Goal: Task Accomplishment & Management: Complete application form

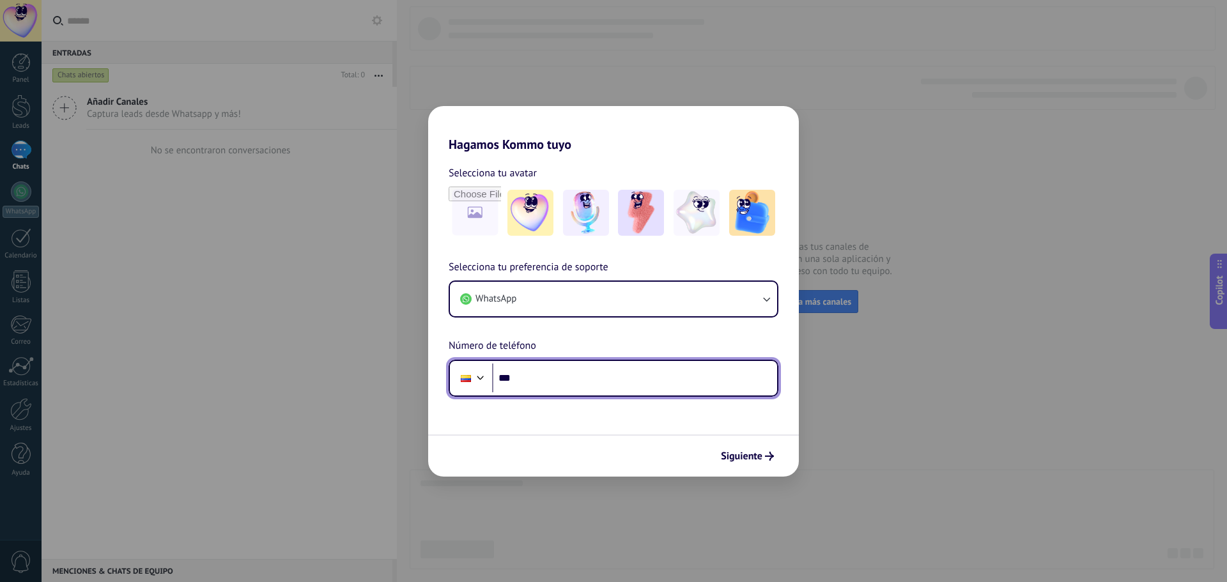
click at [548, 385] on input "***" at bounding box center [634, 378] width 285 height 29
paste input "**********"
type input "**********"
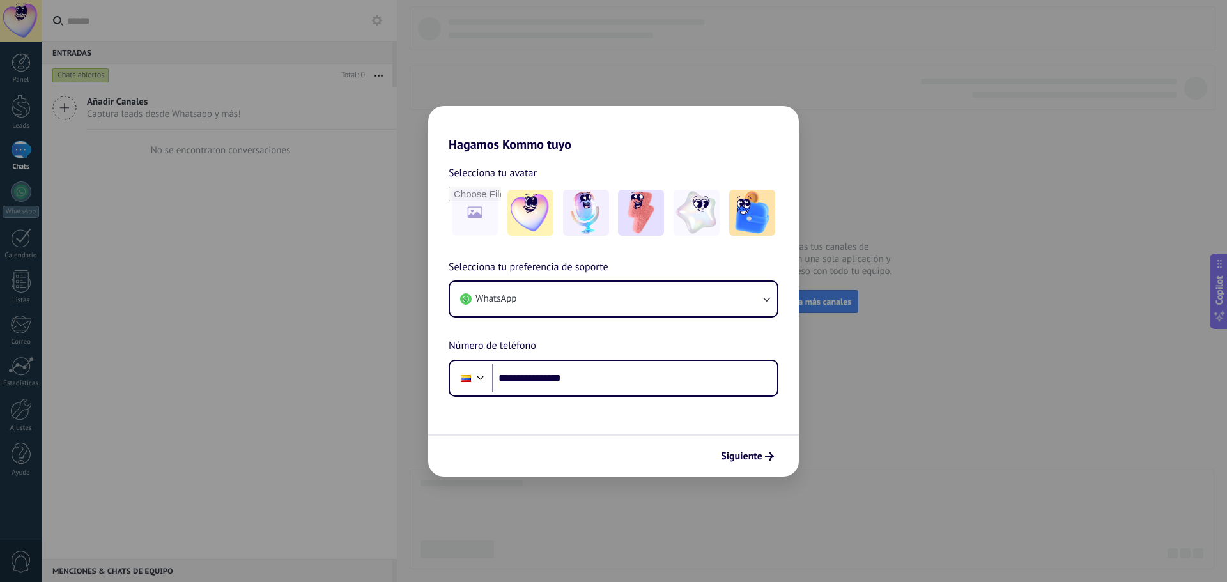
click at [764, 449] on button "Siguiente" at bounding box center [747, 456] width 65 height 22
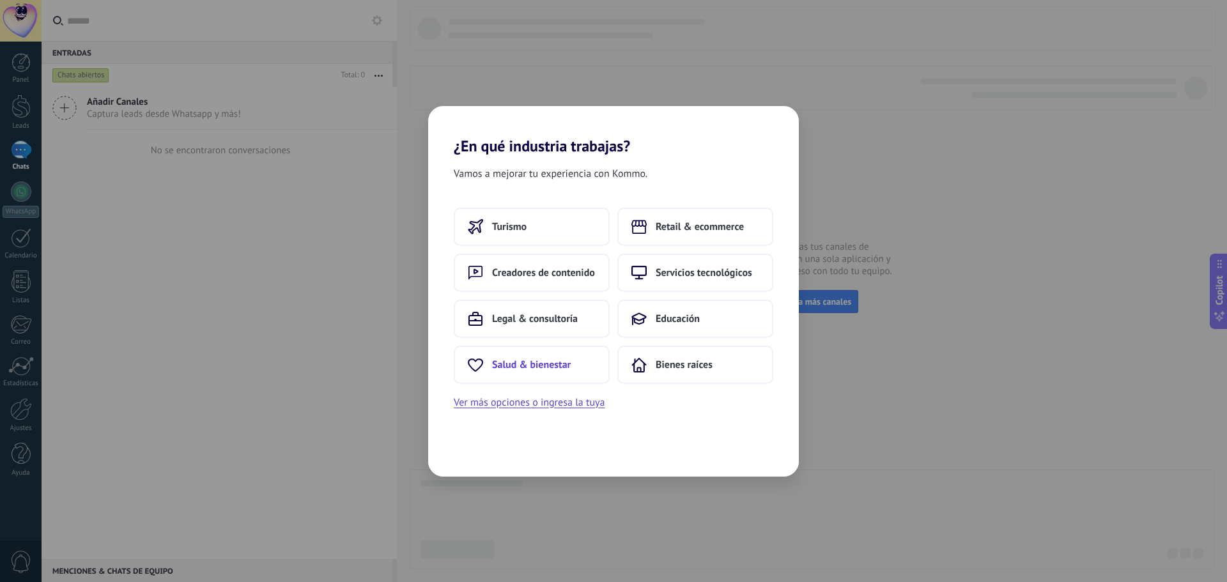
click at [565, 362] on span "Salud & bienestar" at bounding box center [531, 365] width 79 height 13
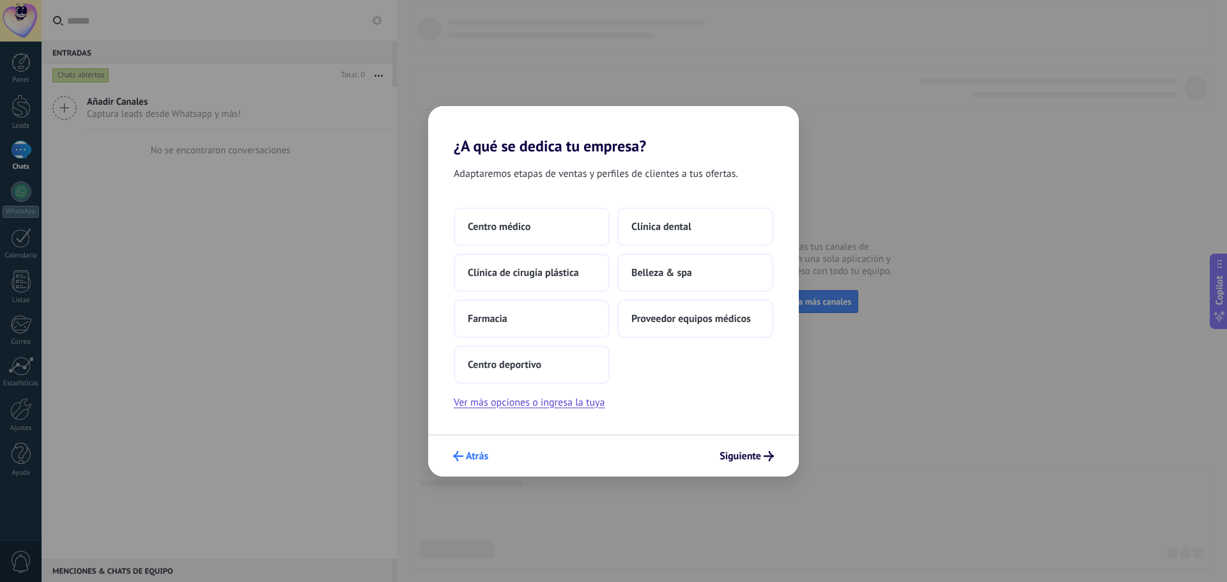
click at [476, 453] on span "Atrás" at bounding box center [477, 456] width 22 height 9
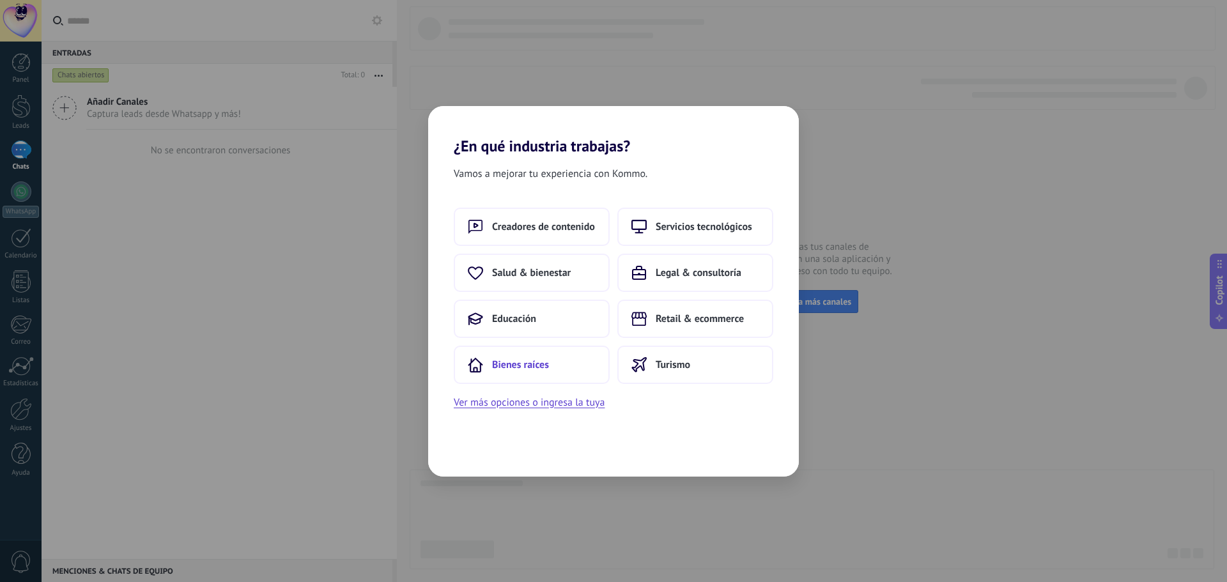
click at [536, 366] on span "Bienes raíces" at bounding box center [520, 365] width 57 height 13
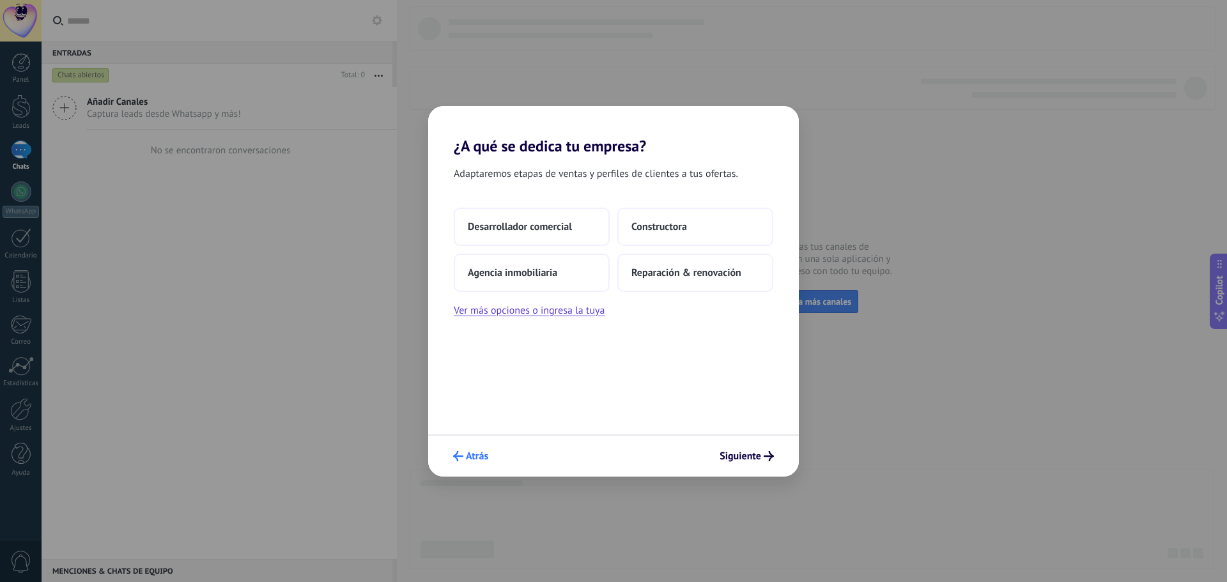
click at [476, 447] on button "Atrás" at bounding box center [470, 456] width 47 height 22
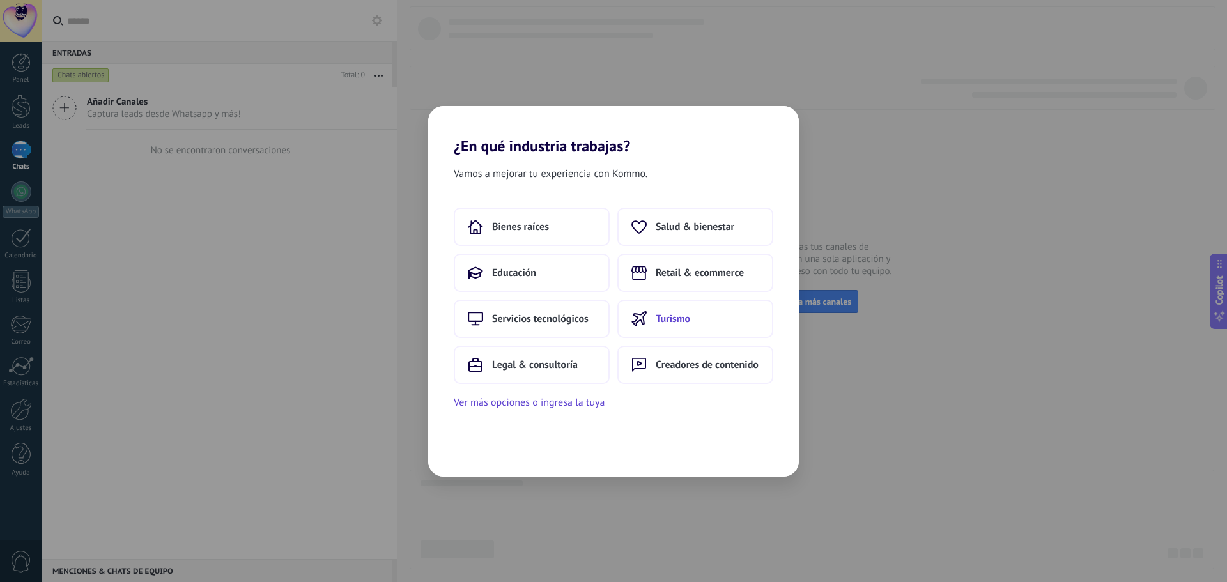
click at [662, 310] on button "Turismo" at bounding box center [695, 319] width 156 height 38
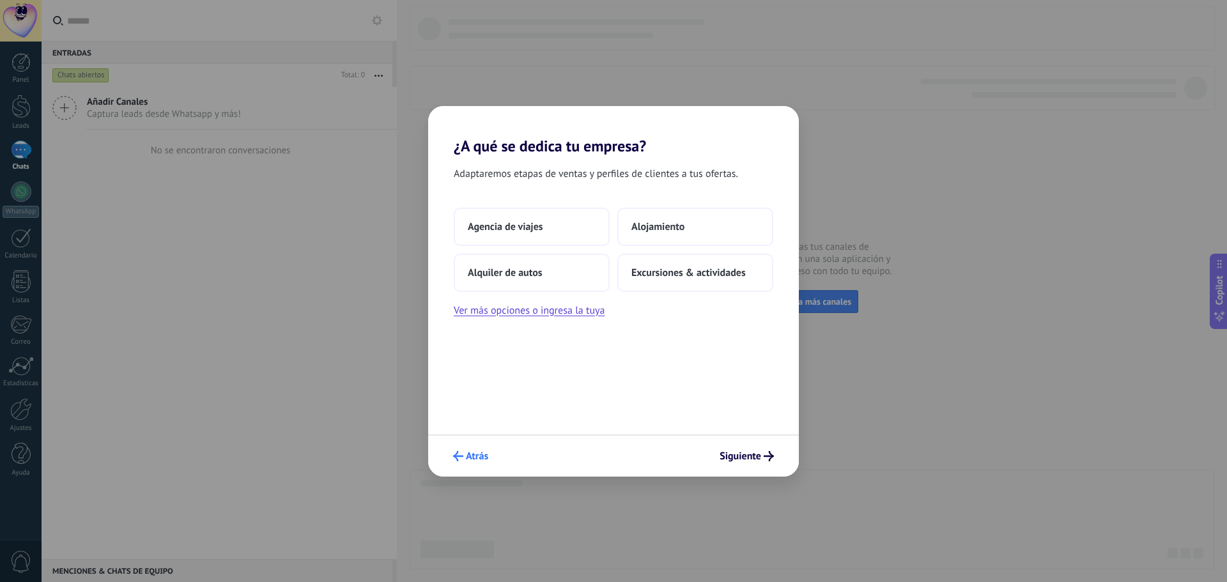
click at [472, 460] on span "Atrás" at bounding box center [477, 456] width 22 height 9
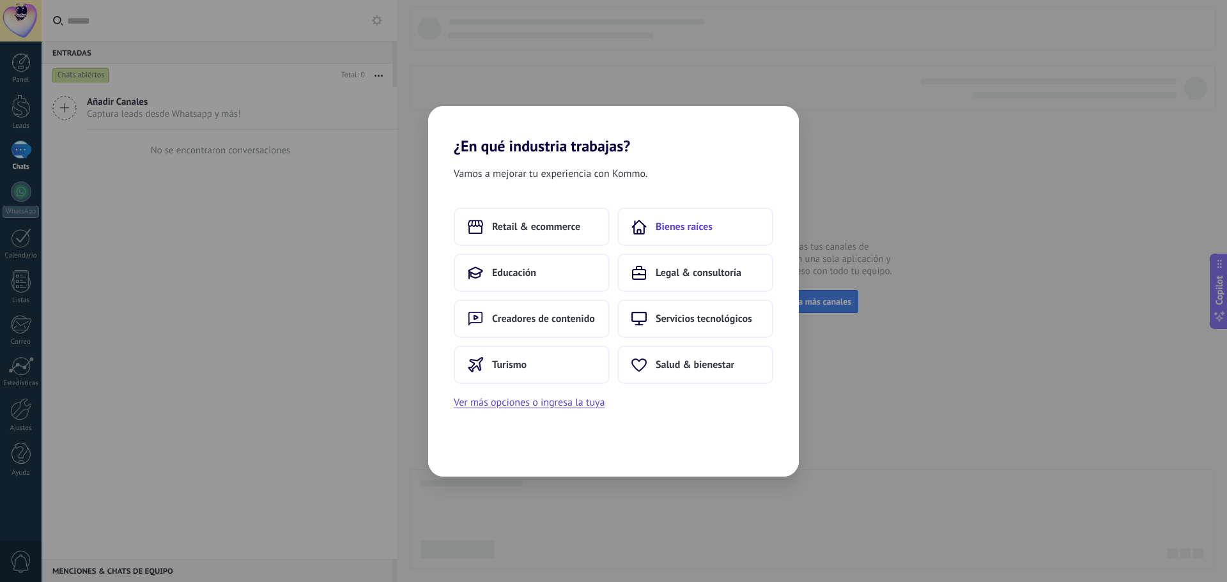
click at [670, 226] on span "Bienes raíces" at bounding box center [684, 227] width 57 height 13
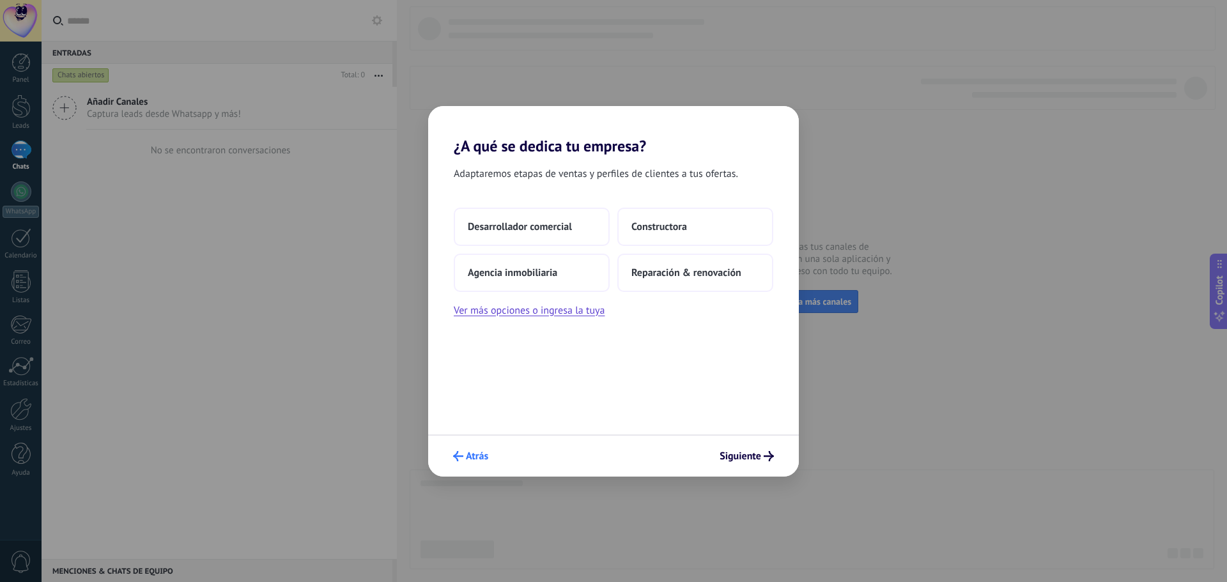
click at [484, 457] on span "Atrás" at bounding box center [477, 456] width 22 height 9
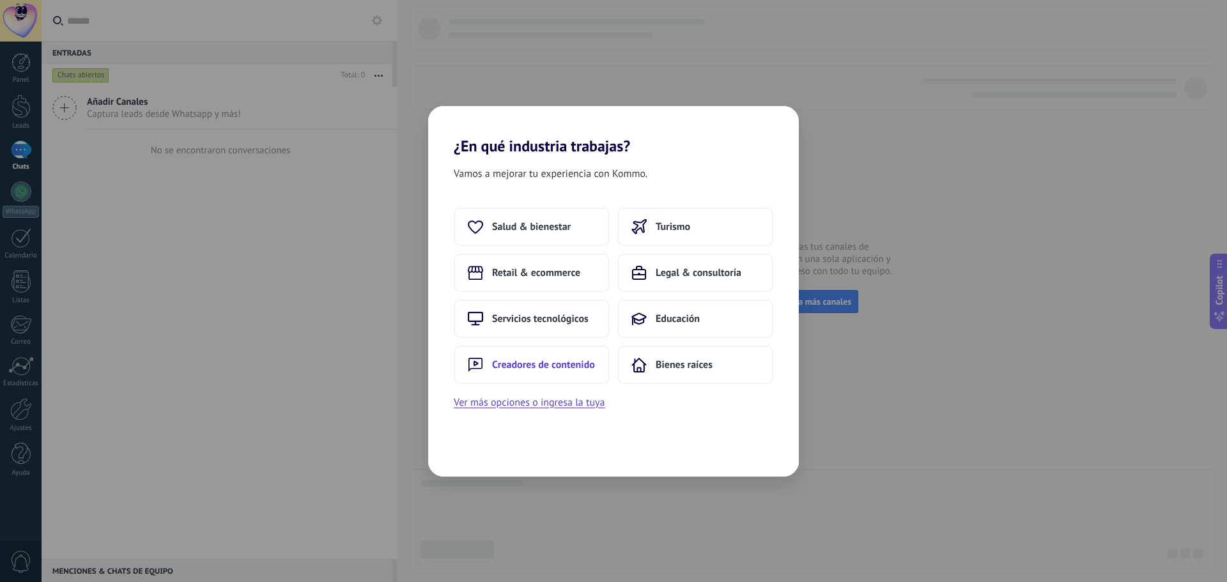
click at [557, 359] on span "Creadores de contenido" at bounding box center [543, 365] width 103 height 13
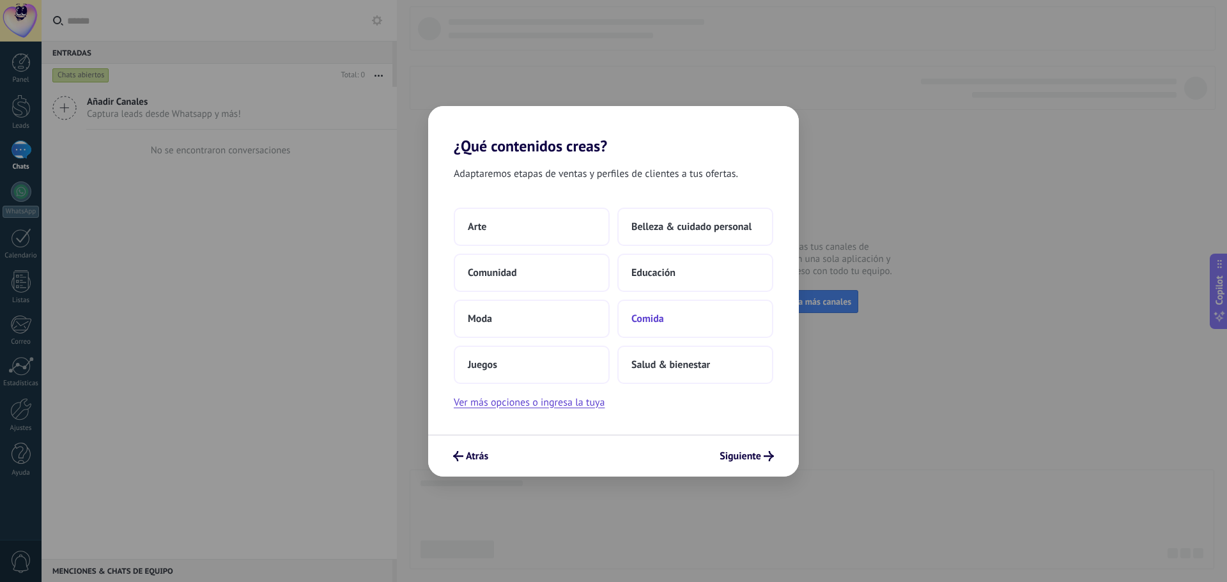
click at [683, 317] on button "Comida" at bounding box center [695, 319] width 156 height 38
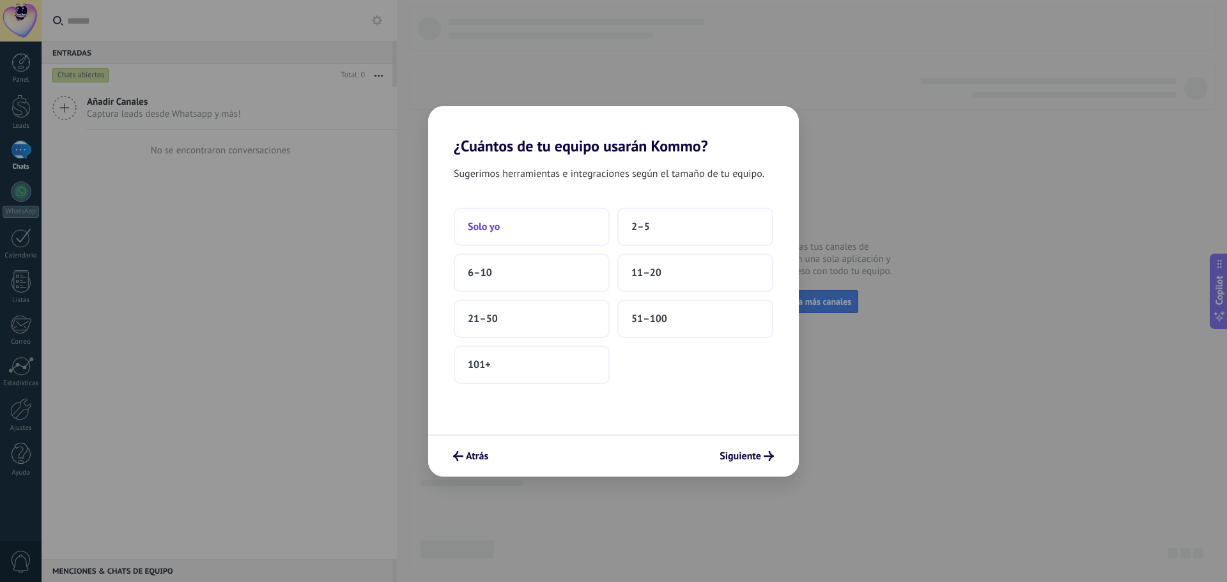
click at [545, 226] on button "Solo yo" at bounding box center [532, 227] width 156 height 38
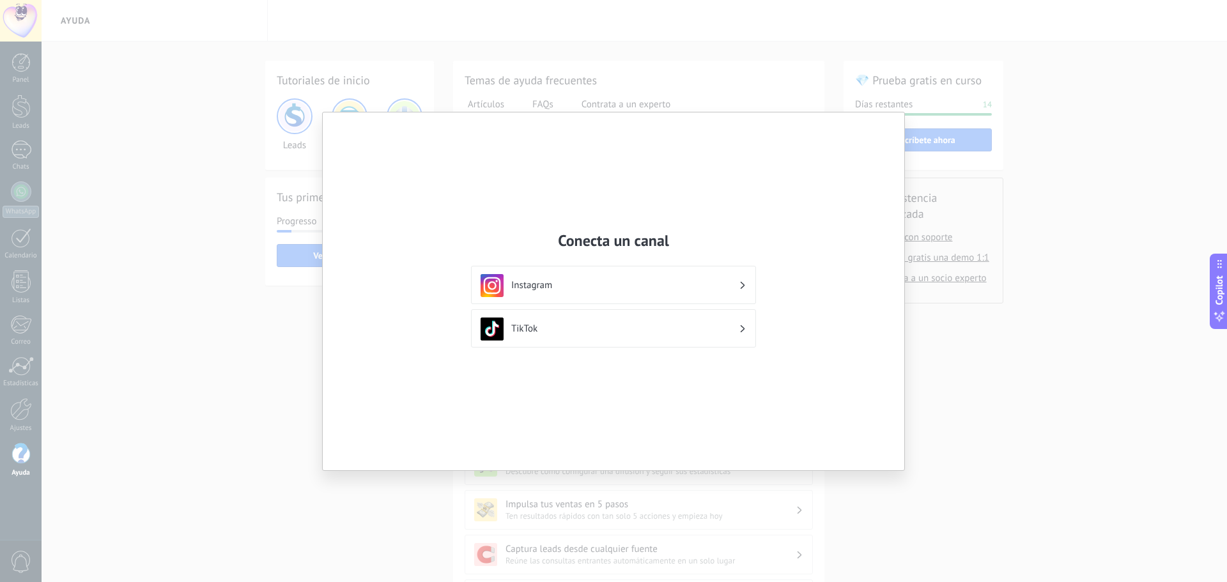
click at [701, 321] on div "TikTok" at bounding box center [614, 329] width 266 height 23
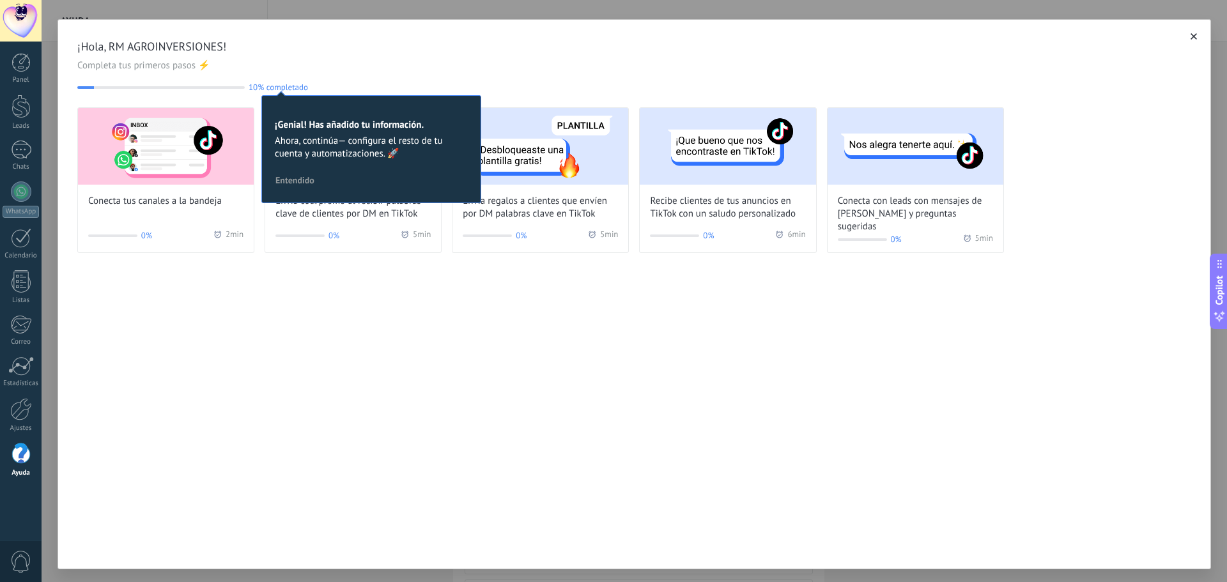
click at [430, 64] on span "Completa tus primeros pasos ⚡" at bounding box center [634, 65] width 1114 height 13
click at [298, 185] on span "Entendido" at bounding box center [294, 180] width 39 height 9
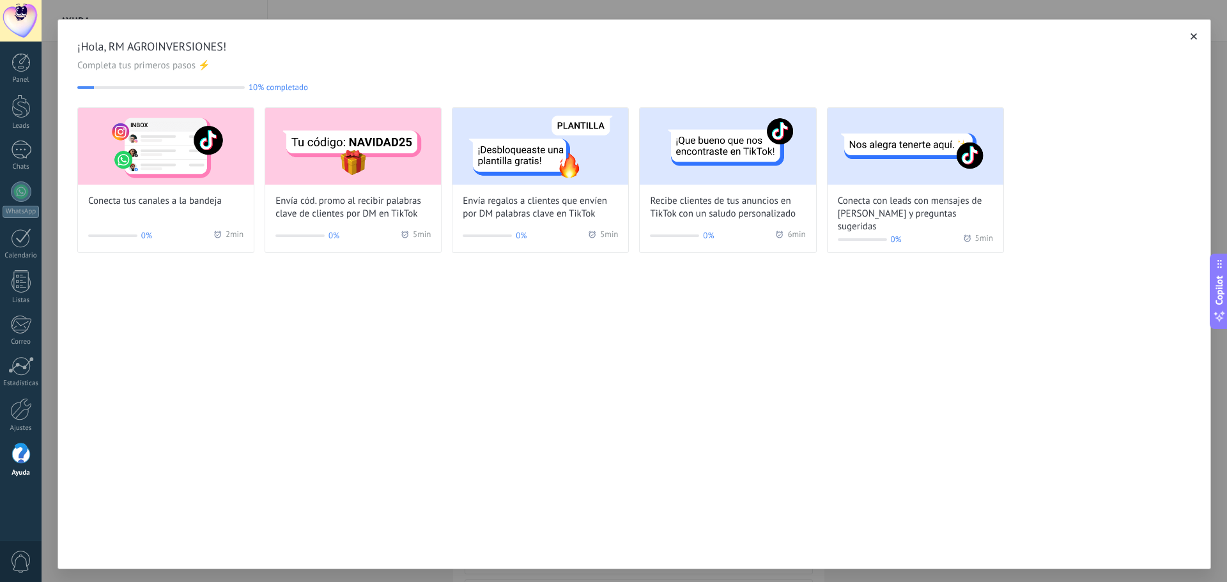
click at [1193, 36] on button "button" at bounding box center [1194, 36] width 13 height 13
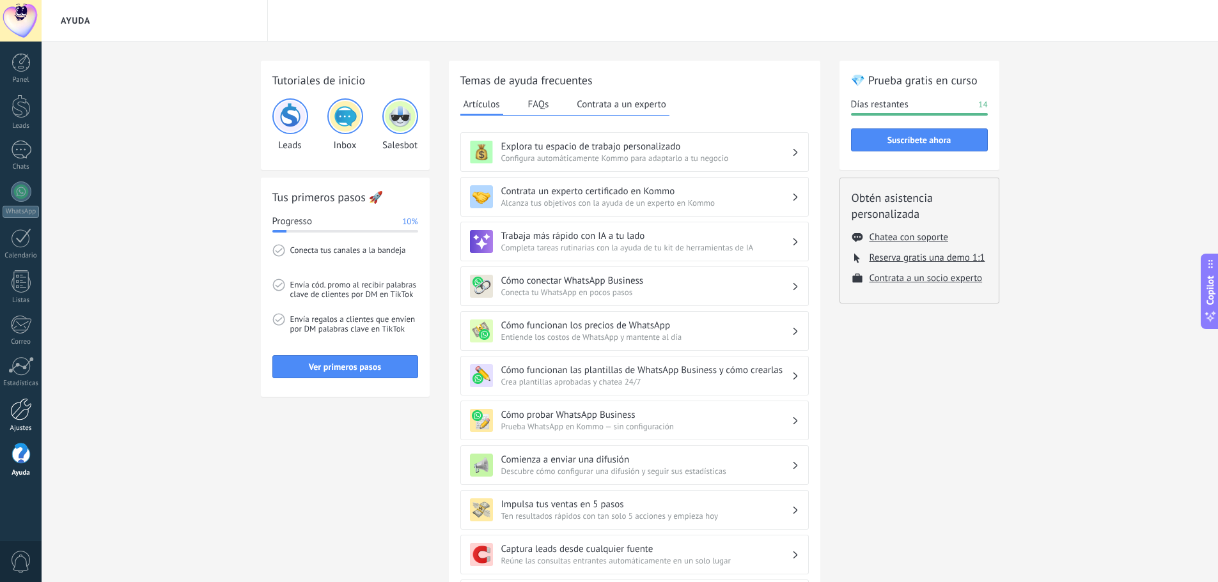
click at [24, 410] on div at bounding box center [21, 409] width 22 height 22
